Goal: Find specific page/section: Find specific page/section

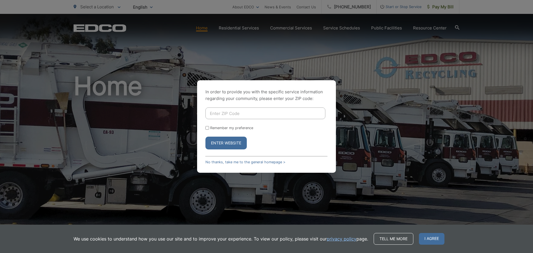
click at [228, 109] on input "Enter ZIP Code" at bounding box center [266, 114] width 120 height 12
type input "92081"
click at [217, 142] on button "Enter Website" at bounding box center [226, 143] width 41 height 13
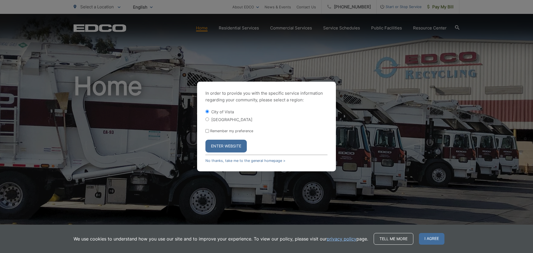
click at [230, 147] on button "Enter Website" at bounding box center [226, 146] width 41 height 13
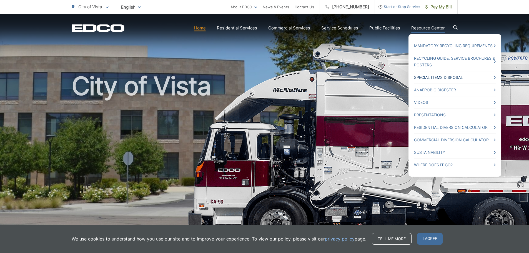
click at [455, 77] on link "Special Items Disposal" at bounding box center [455, 77] width 82 height 7
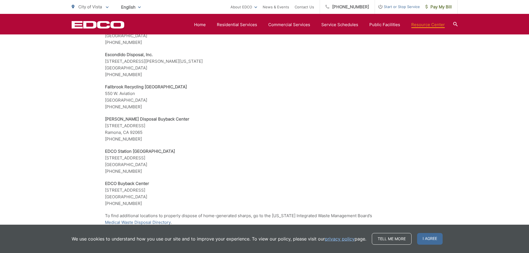
scroll to position [1121, 0]
